Goal: Communication & Community: Participate in discussion

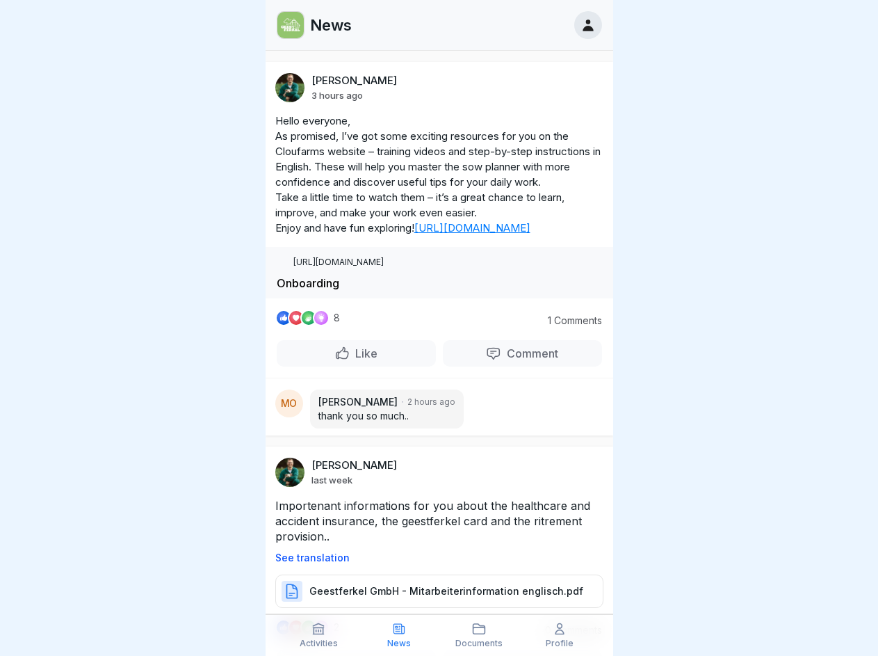
click at [513, 360] on p "Comment" at bounding box center [529, 353] width 57 height 14
click at [433, 563] on p "See translation" at bounding box center [439, 557] width 328 height 11
click at [319, 635] on icon at bounding box center [318, 629] width 14 height 14
click at [399, 635] on icon at bounding box center [399, 629] width 14 height 14
click at [480, 635] on icon at bounding box center [479, 629] width 14 height 14
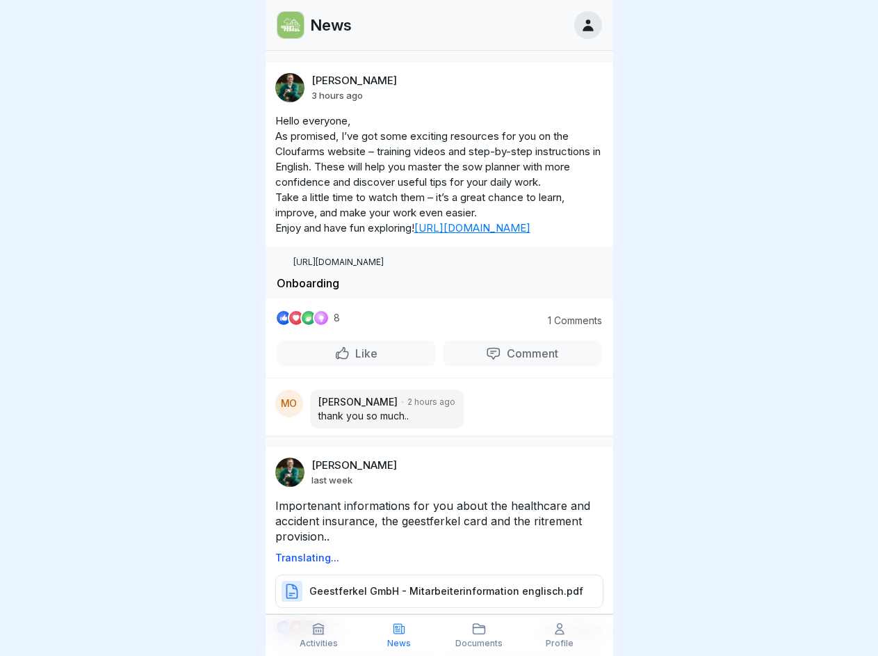
click at [560, 635] on icon at bounding box center [560, 629] width 14 height 14
